Goal: Find contact information: Find contact information

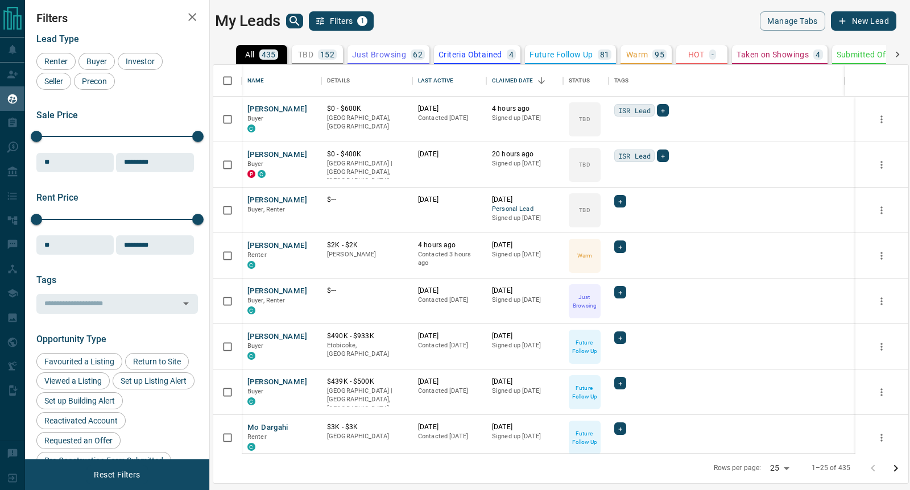
scroll to position [378, 684]
click at [279, 200] on button "[PERSON_NAME]" at bounding box center [277, 200] width 60 height 11
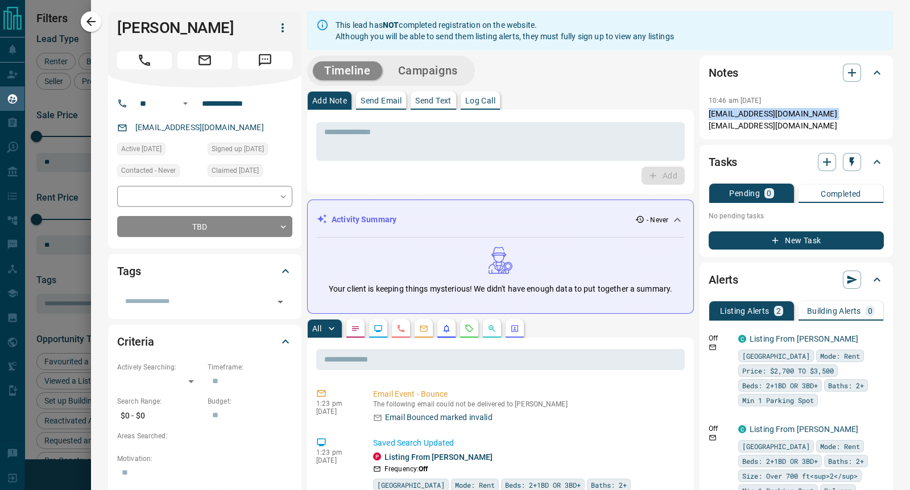
drag, startPoint x: 830, startPoint y: 117, endPoint x: 696, endPoint y: 113, distance: 133.7
click at [699, 113] on div "Notes 10:46 am [DATE] [EMAIL_ADDRESS][DOMAIN_NAME] [EMAIL_ADDRESS][DOMAIN_NAME]" at bounding box center [795, 98] width 193 height 84
copy p "[EMAIL_ADDRESS][DOMAIN_NAME]"
click at [741, 123] on p "[EMAIL_ADDRESS][DOMAIN_NAME] [EMAIL_ADDRESS][DOMAIN_NAME]" at bounding box center [795, 120] width 175 height 24
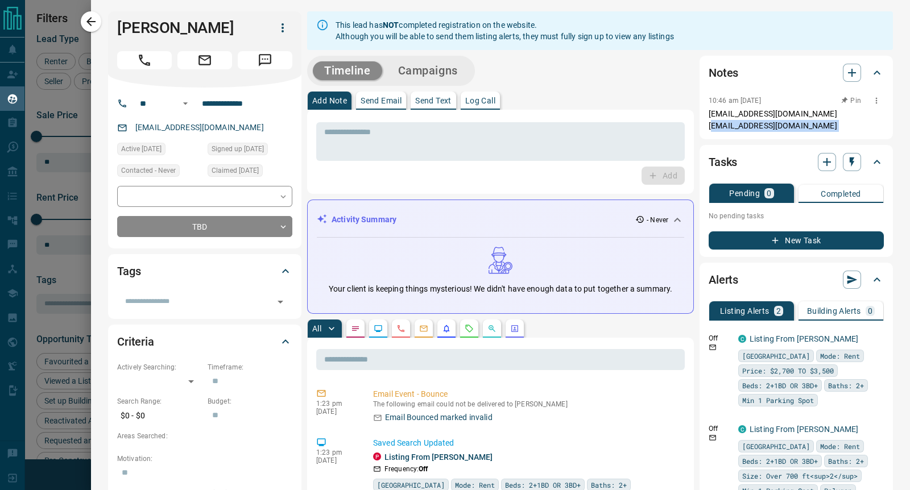
click at [741, 123] on p "[EMAIL_ADDRESS][DOMAIN_NAME] [EMAIL_ADDRESS][DOMAIN_NAME]" at bounding box center [795, 120] width 175 height 24
copy div "[EMAIL_ADDRESS][DOMAIN_NAME] Tasks Pending 0 Completed"
